Goal: Find specific page/section

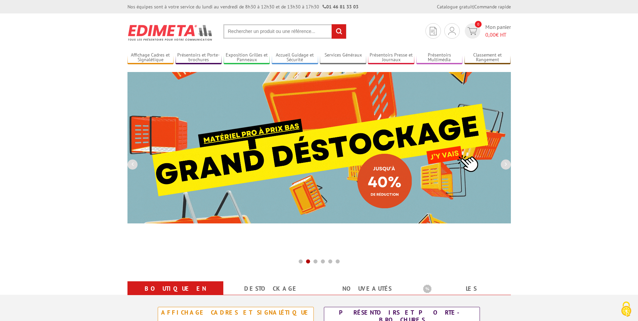
click at [248, 31] on input "text" at bounding box center [284, 31] width 123 height 14
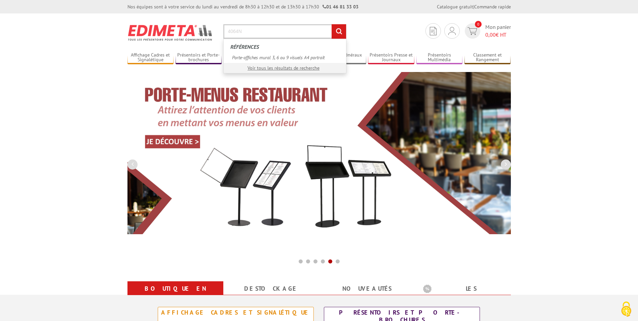
type input "4064N"
click at [335, 33] on input "rechercher" at bounding box center [338, 31] width 14 height 14
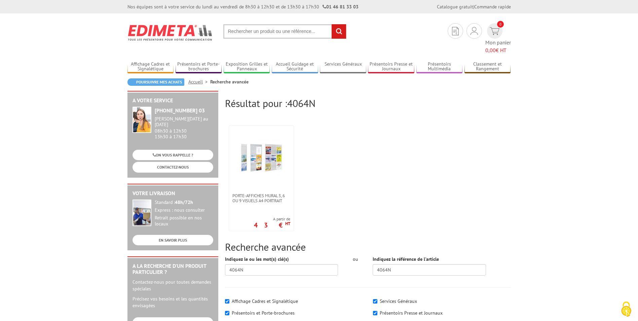
click at [265, 31] on input "text" at bounding box center [284, 31] width 123 height 14
type input "4094N"
click at [340, 34] on input "rechercher" at bounding box center [338, 31] width 14 height 14
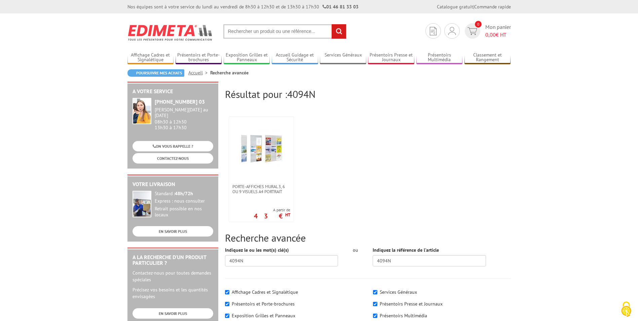
click at [266, 32] on input "text" at bounding box center [284, 31] width 123 height 14
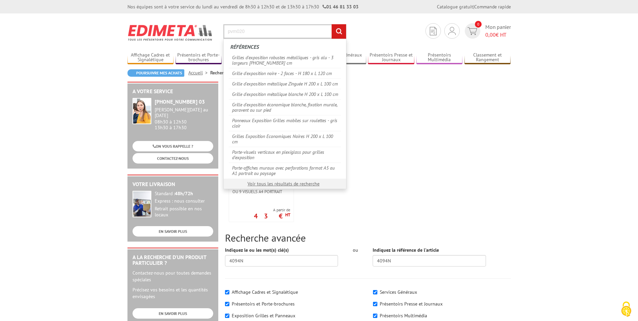
type input "pvm020"
click at [339, 32] on input "rechercher" at bounding box center [338, 31] width 14 height 14
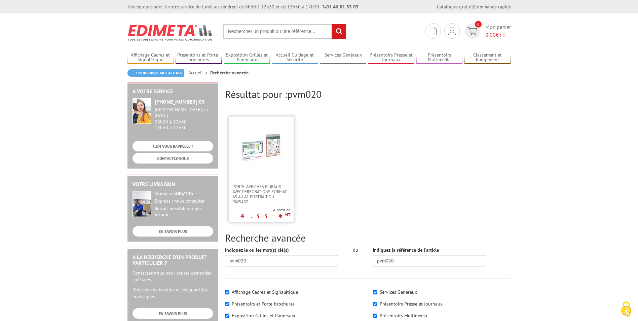
click at [257, 161] on img at bounding box center [261, 149] width 44 height 44
